Goal: Transaction & Acquisition: Book appointment/travel/reservation

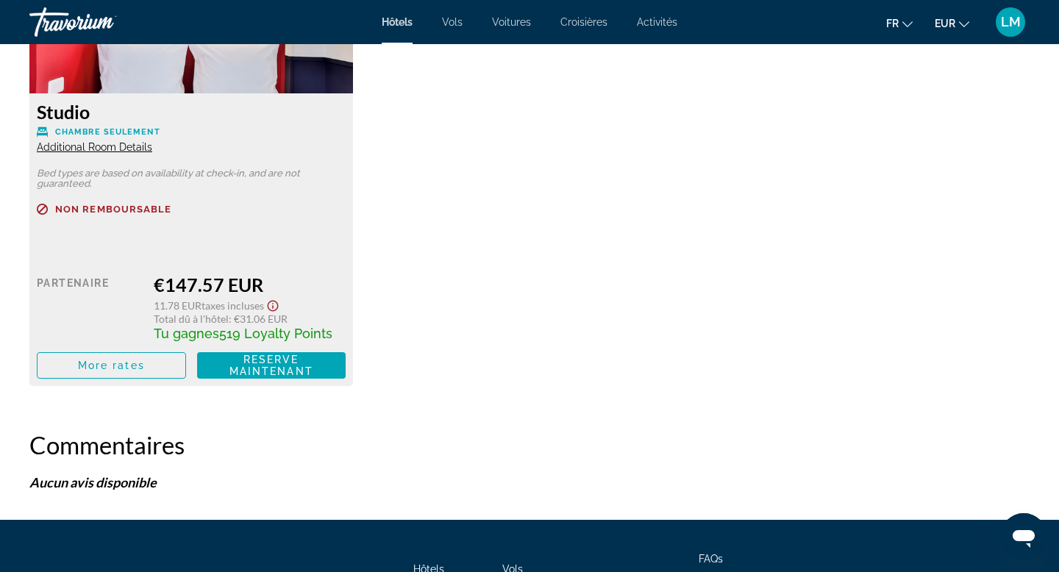
click at [74, 23] on div "Travorium" at bounding box center [102, 22] width 147 height 38
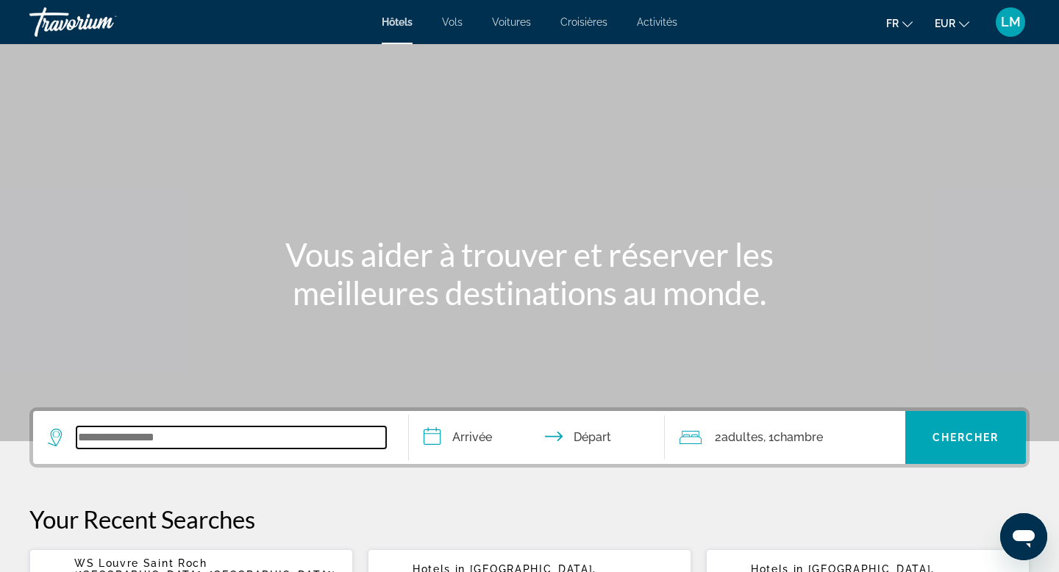
click at [140, 438] on input "Search widget" at bounding box center [231, 437] width 310 height 22
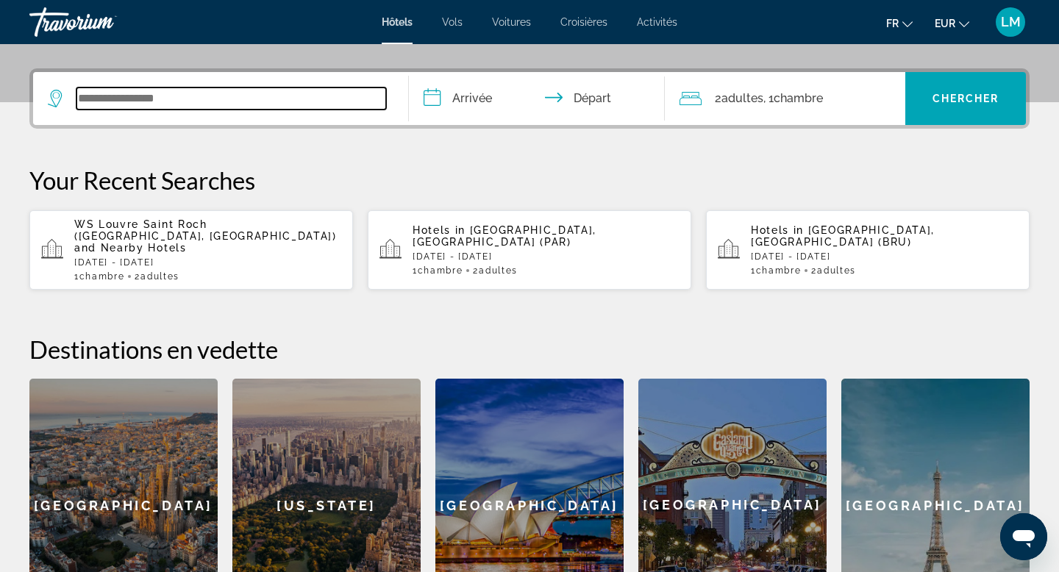
scroll to position [360, 0]
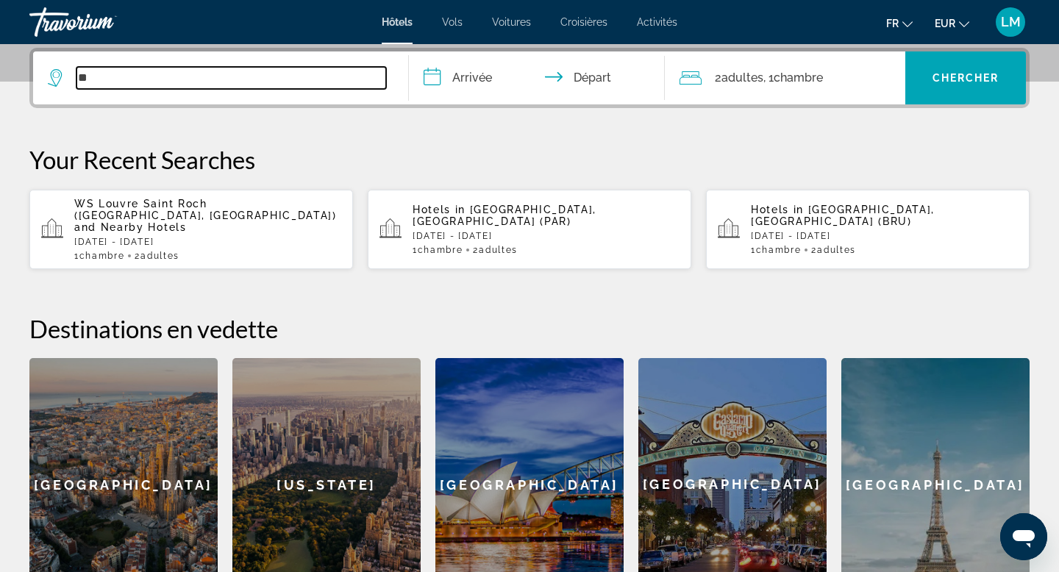
type input "**"
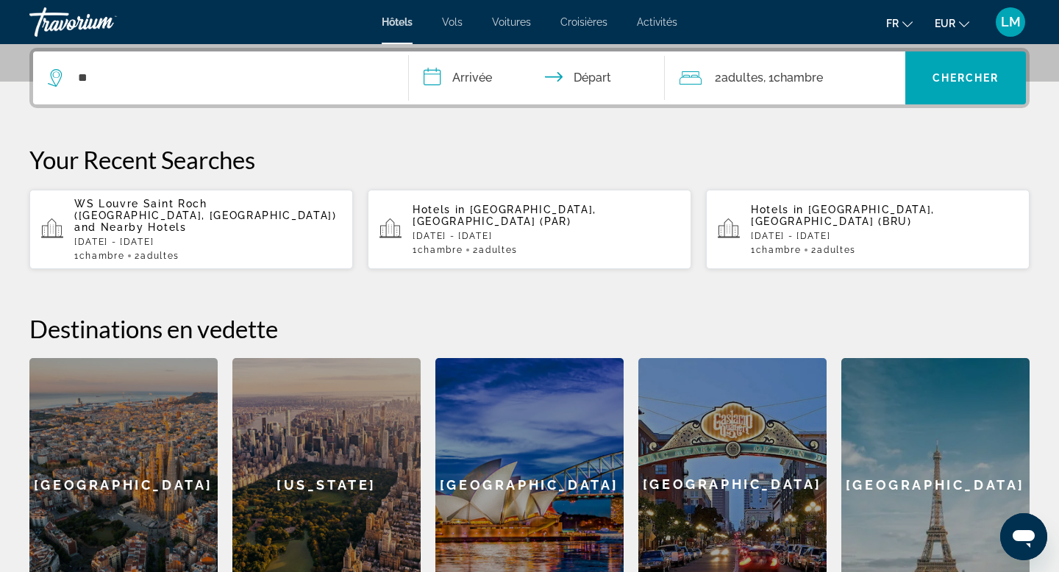
click at [877, 231] on p "[DATE] - [DATE]" at bounding box center [884, 236] width 267 height 10
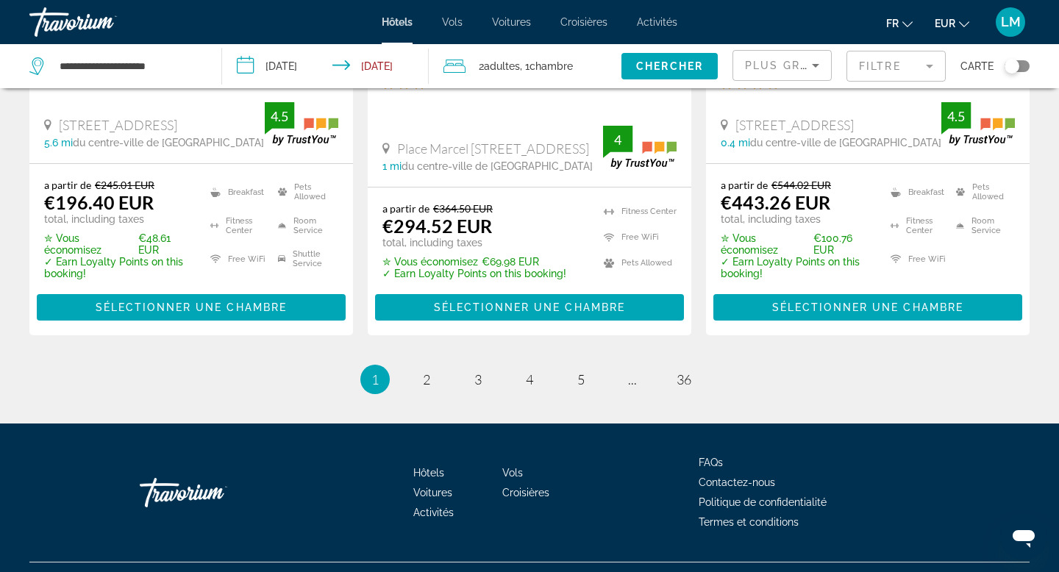
scroll to position [2089, 0]
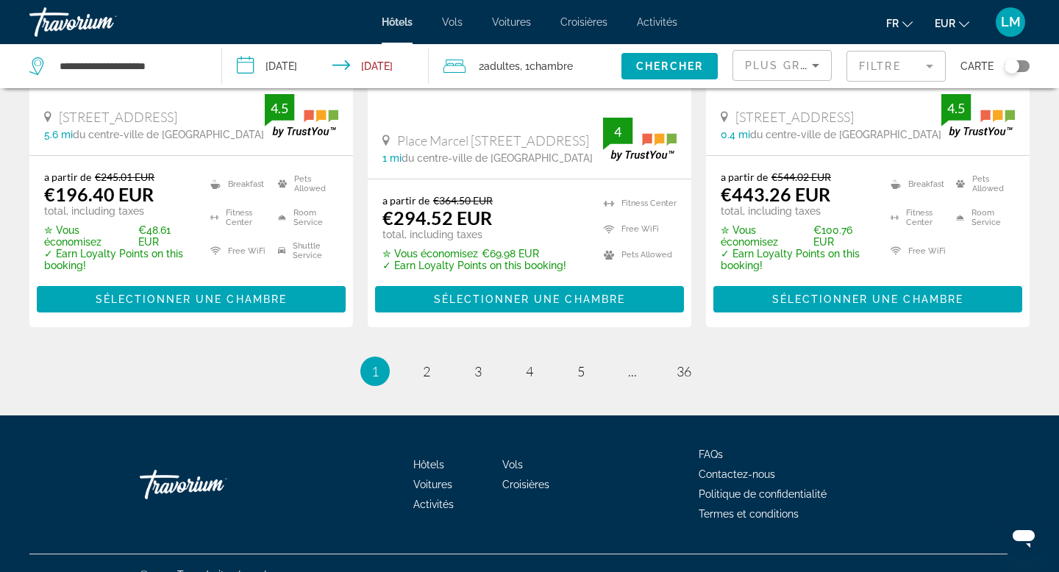
click at [1015, 69] on div "Toggle map" at bounding box center [1011, 66] width 15 height 15
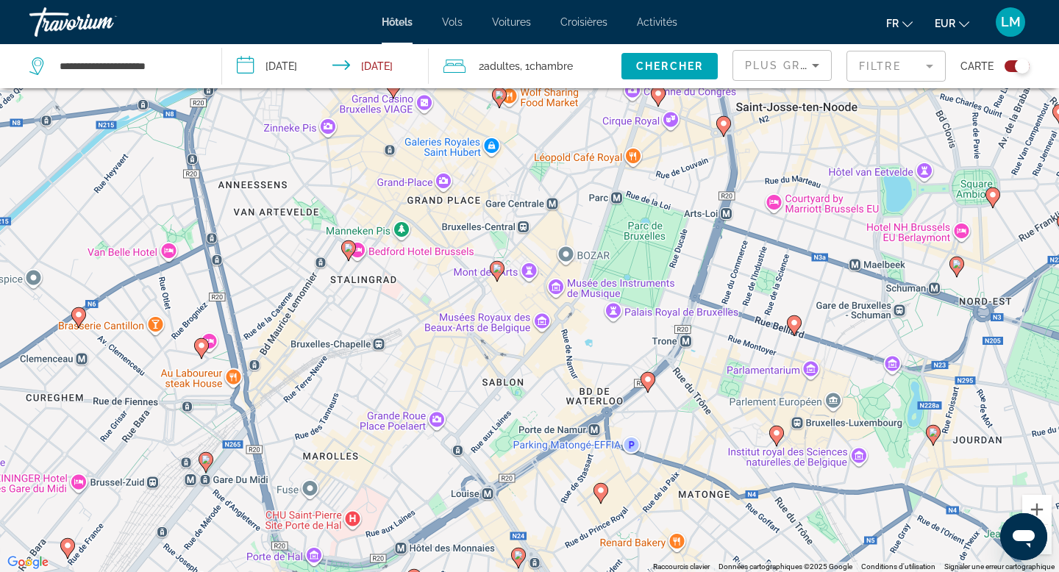
click at [498, 266] on image "Main content" at bounding box center [497, 268] width 9 height 9
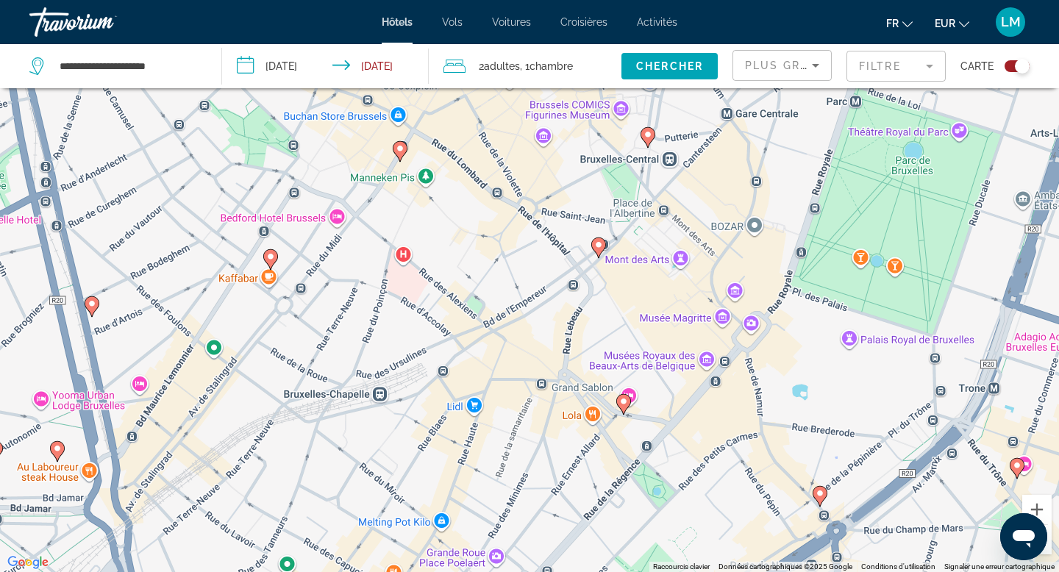
click at [825, 498] on icon "Main content" at bounding box center [819, 496] width 15 height 21
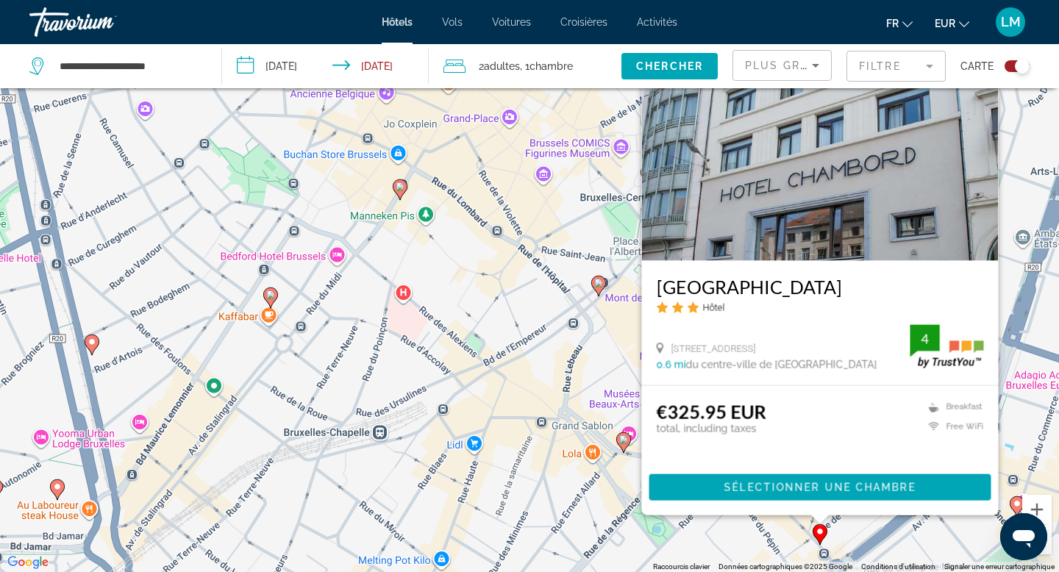
click at [891, 160] on img "Main content" at bounding box center [820, 143] width 357 height 235
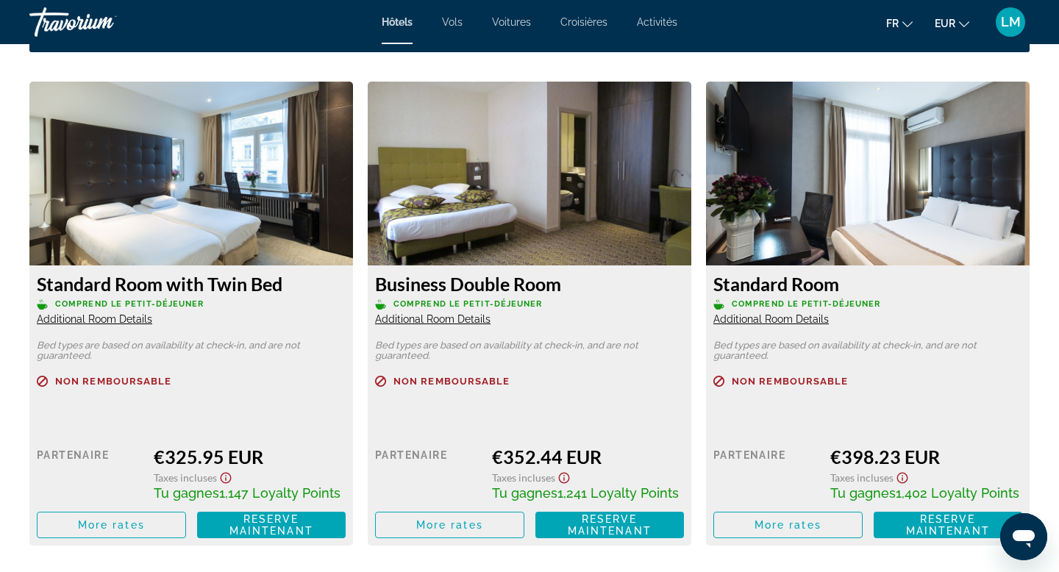
scroll to position [1953, 0]
